Goal: Navigation & Orientation: Find specific page/section

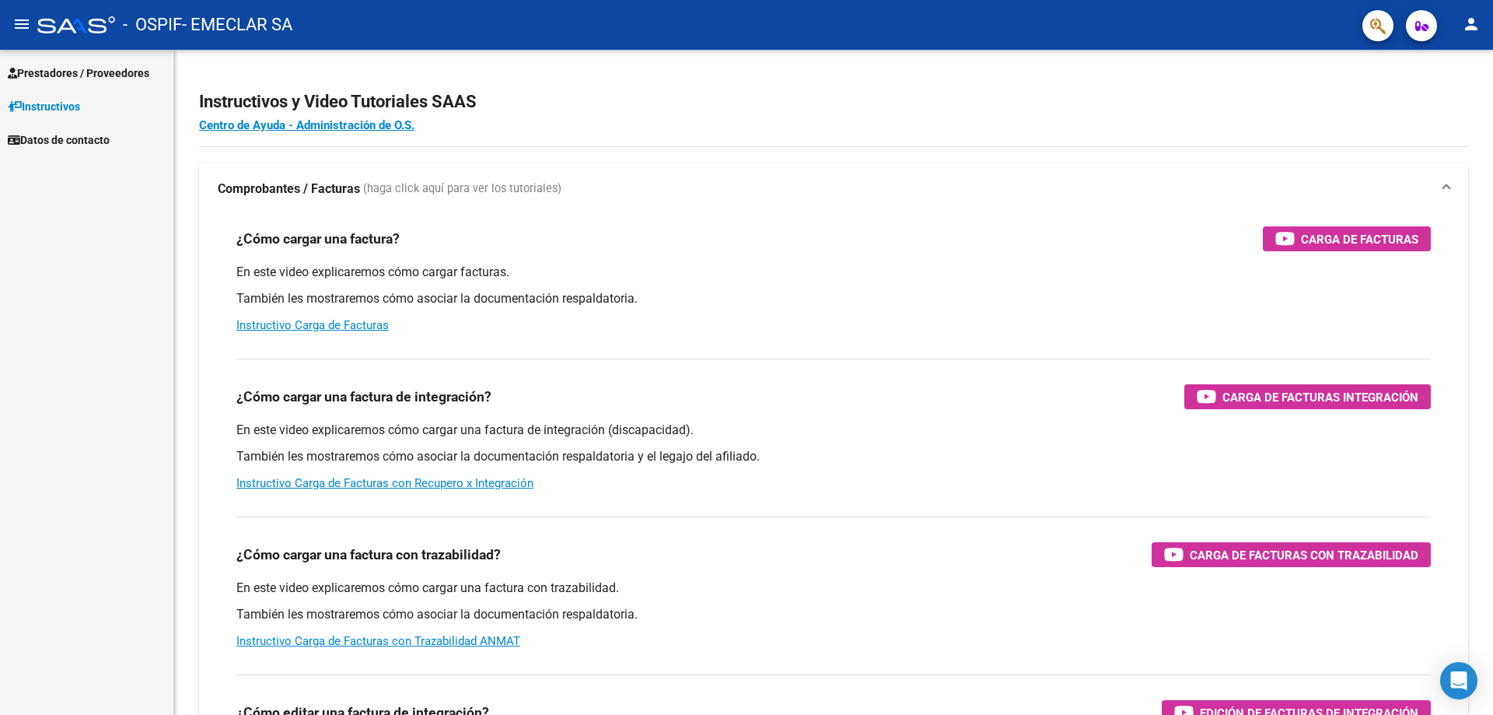
click at [85, 68] on span "Prestadores / Proveedores" at bounding box center [79, 73] width 142 height 17
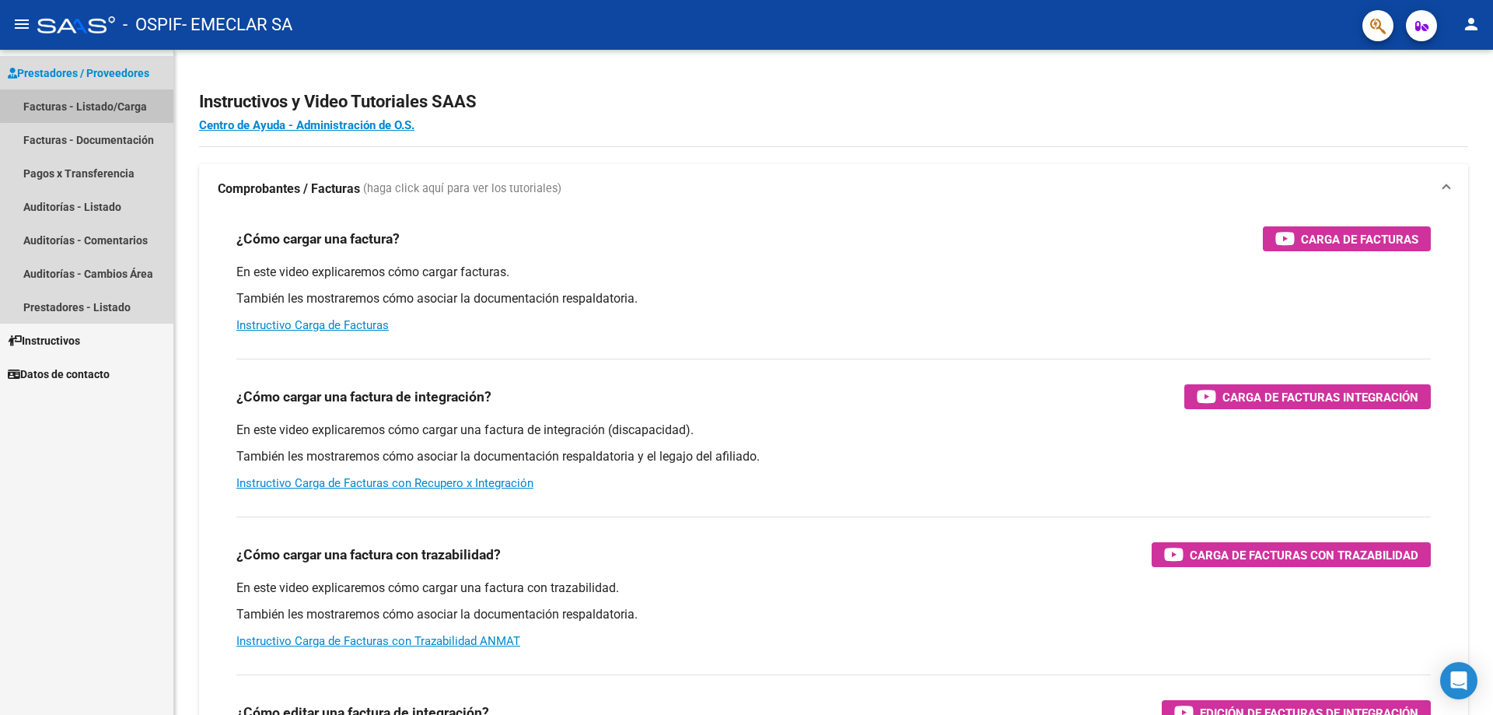
click at [113, 103] on link "Facturas - Listado/Carga" at bounding box center [86, 105] width 173 height 33
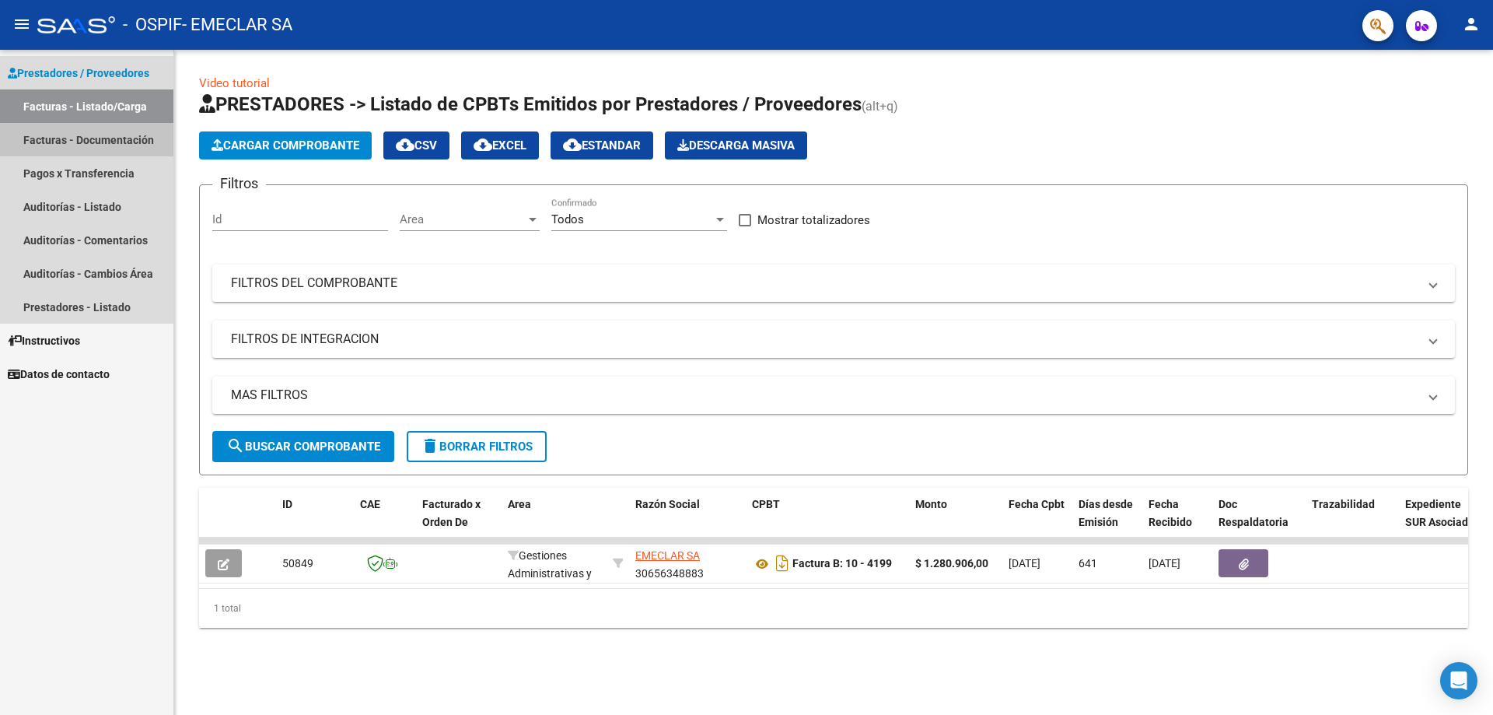
click at [93, 141] on link "Facturas - Documentación" at bounding box center [86, 139] width 173 height 33
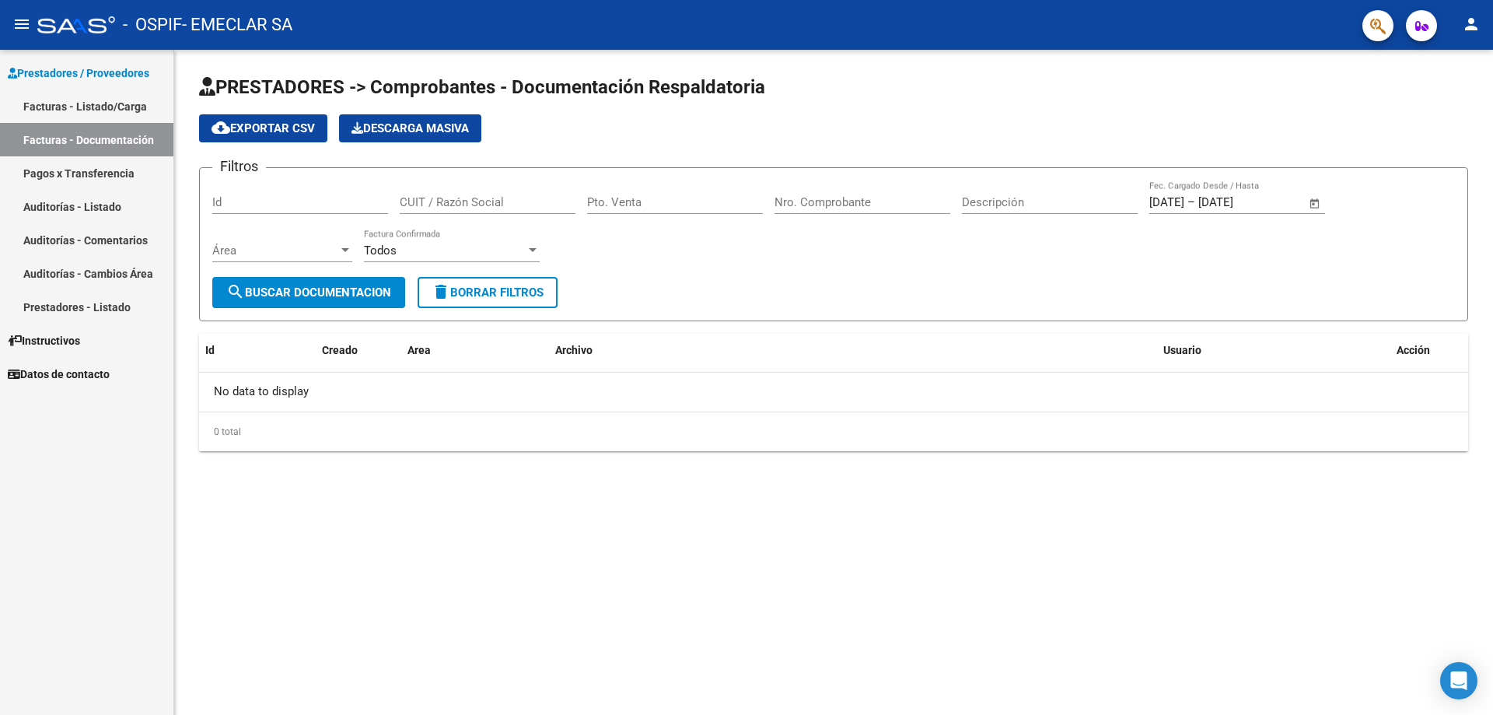
click at [93, 171] on link "Pagos x Transferencia" at bounding box center [86, 172] width 173 height 33
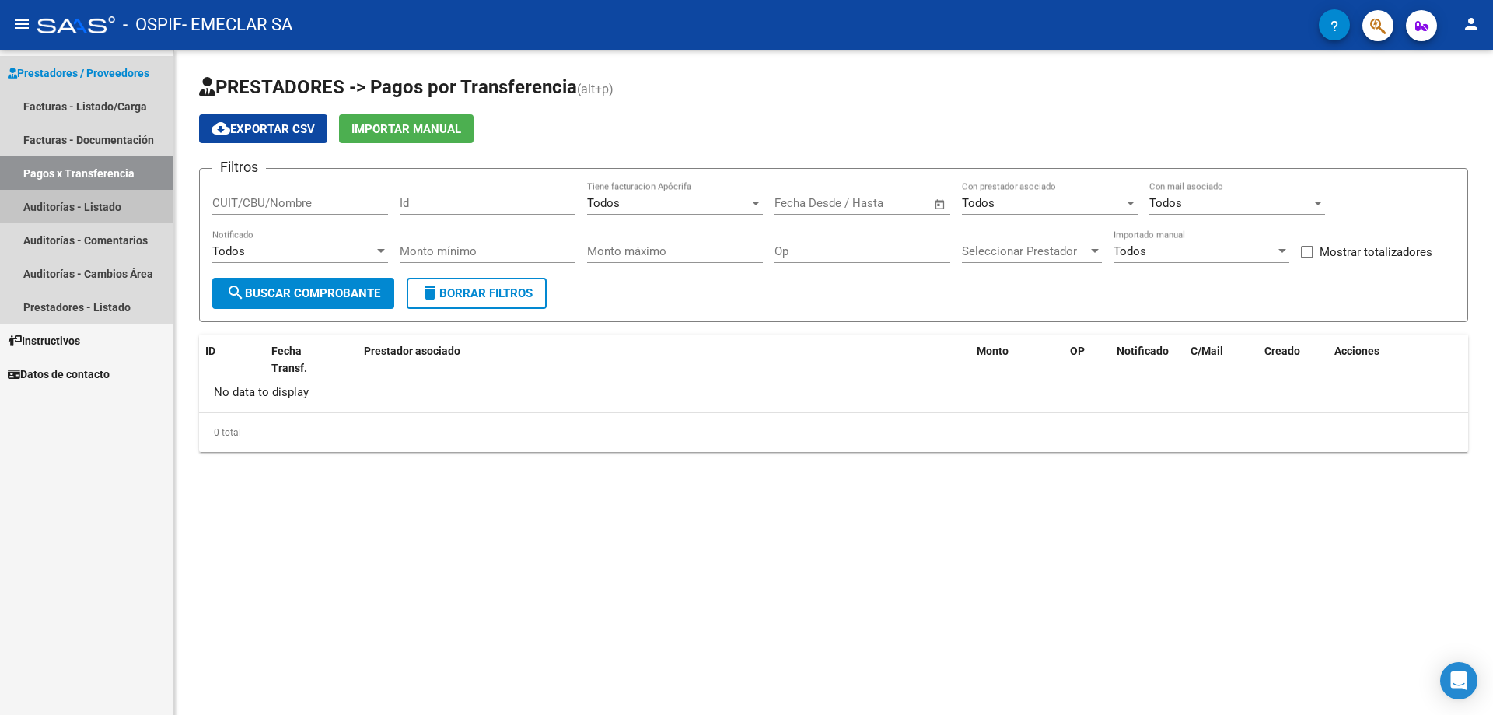
click at [95, 199] on link "Auditorías - Listado" at bounding box center [86, 206] width 173 height 33
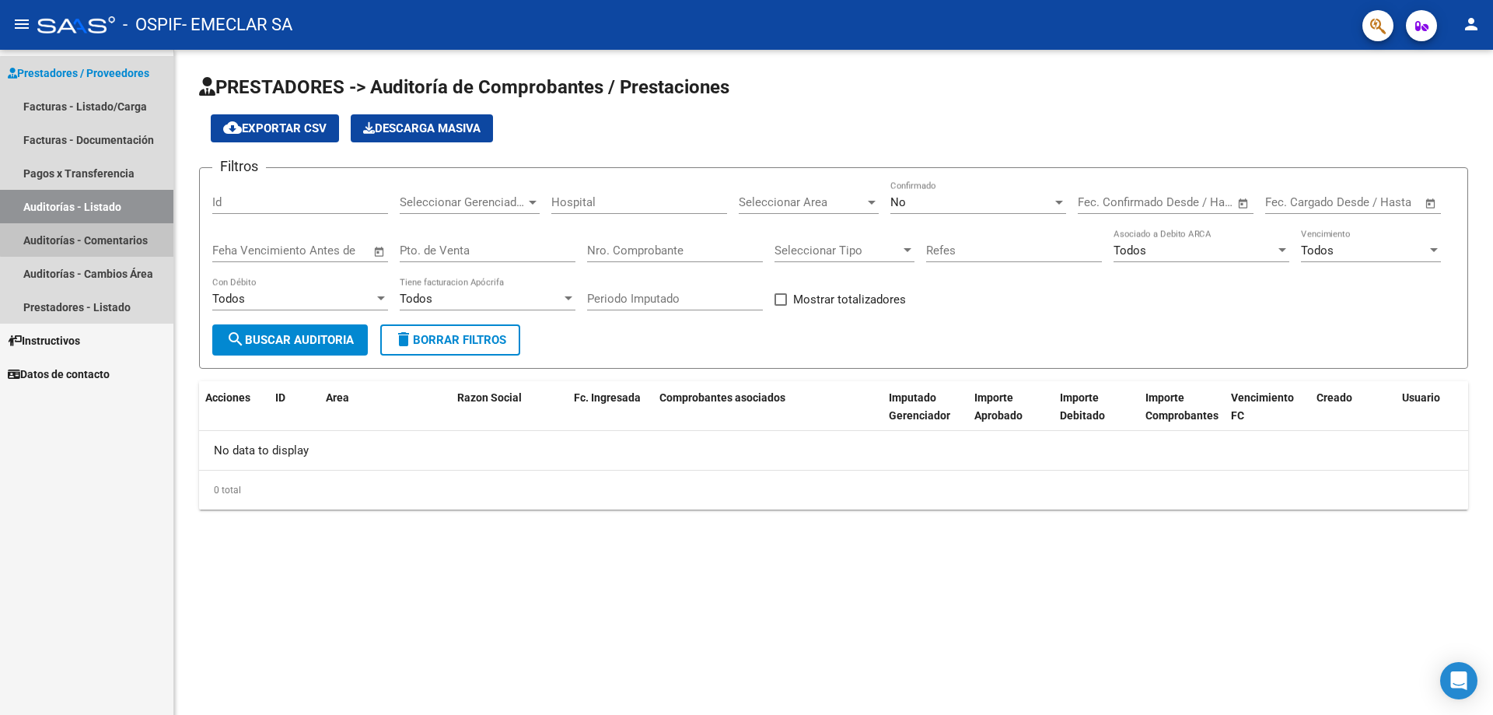
click at [97, 239] on link "Auditorías - Comentarios" at bounding box center [86, 239] width 173 height 33
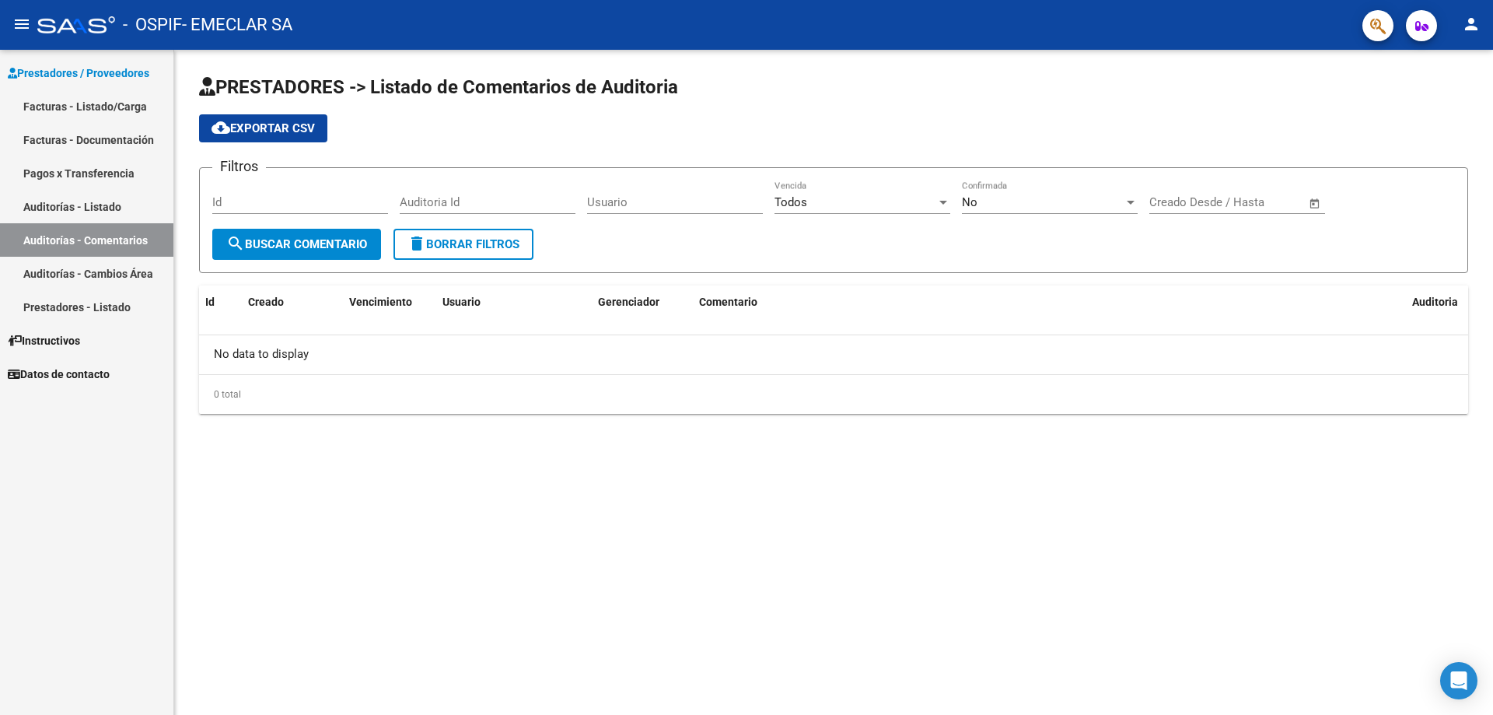
click at [105, 270] on link "Auditorías - Cambios Área" at bounding box center [86, 273] width 173 height 33
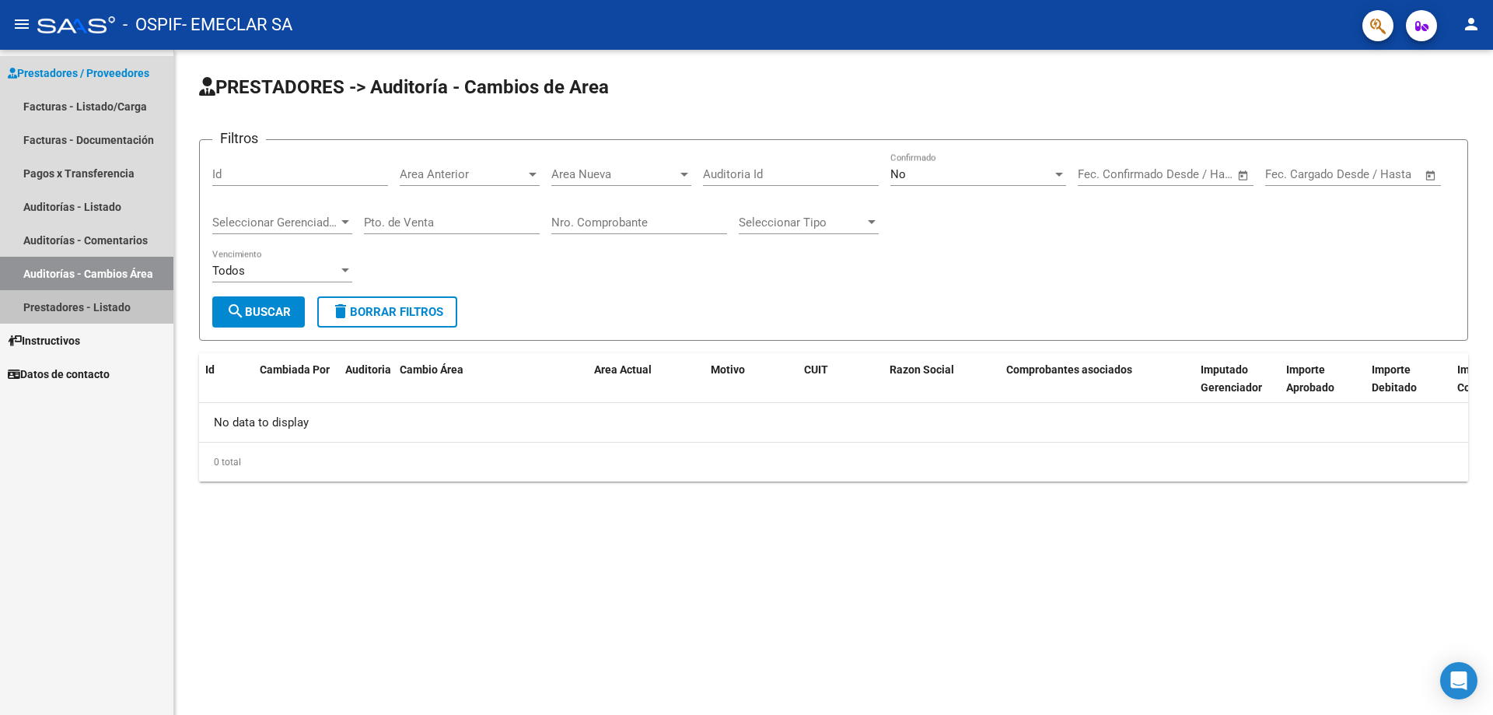
click at [96, 303] on link "Prestadores - Listado" at bounding box center [86, 306] width 173 height 33
